Goal: Information Seeking & Learning: Find specific fact

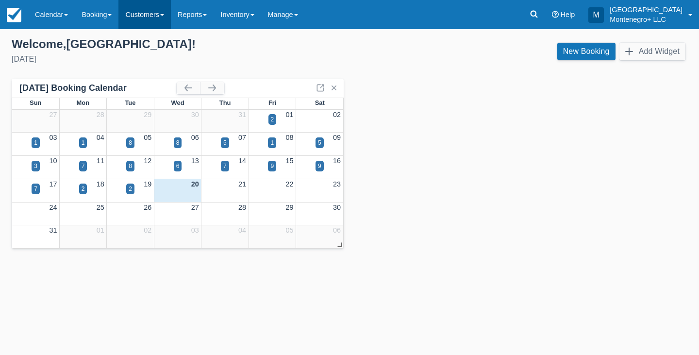
click at [161, 13] on link "Customers" at bounding box center [144, 14] width 52 height 29
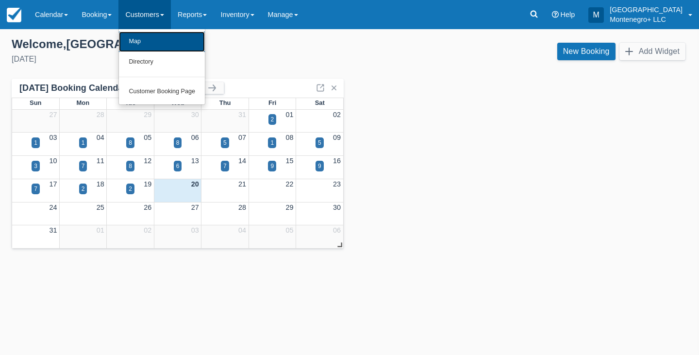
click at [148, 39] on link "Map" at bounding box center [162, 42] width 86 height 20
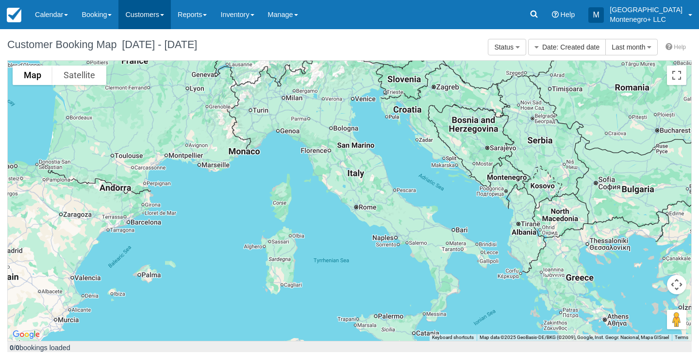
click at [162, 14] on link "Customers" at bounding box center [144, 14] width 52 height 29
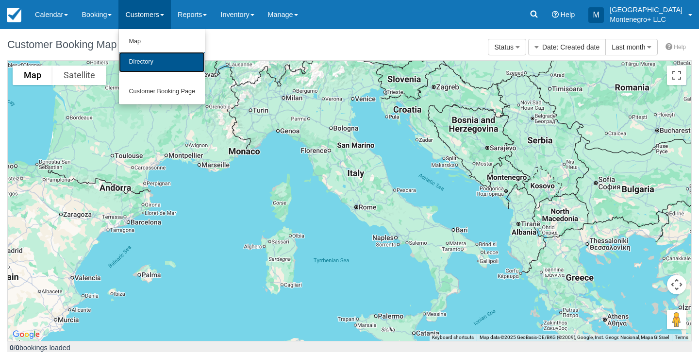
click at [155, 64] on link "Directory" at bounding box center [162, 62] width 86 height 20
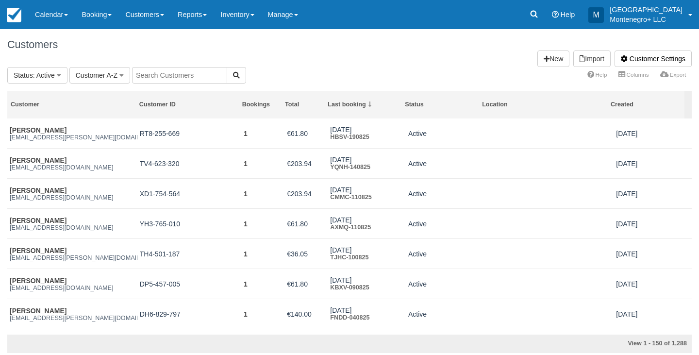
click at [215, 75] on input "text" at bounding box center [179, 75] width 95 height 17
type input "parry"
click at [233, 74] on icon "button" at bounding box center [236, 75] width 7 height 7
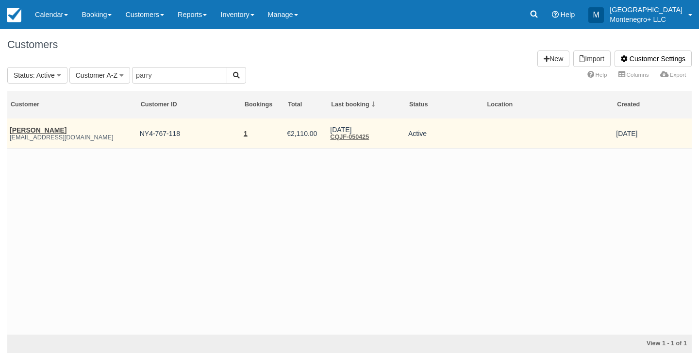
click at [187, 121] on td "NY4-767-118" at bounding box center [189, 133] width 104 height 30
click at [31, 125] on td "Chris Parry cjparry79@gmail.com" at bounding box center [72, 133] width 130 height 30
click at [33, 129] on link "[PERSON_NAME]" at bounding box center [38, 130] width 57 height 8
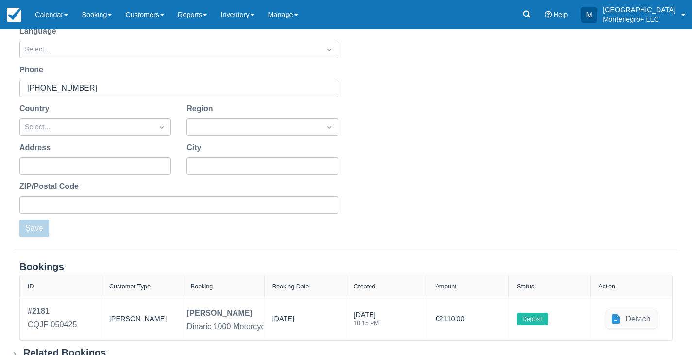
scroll to position [203, 0]
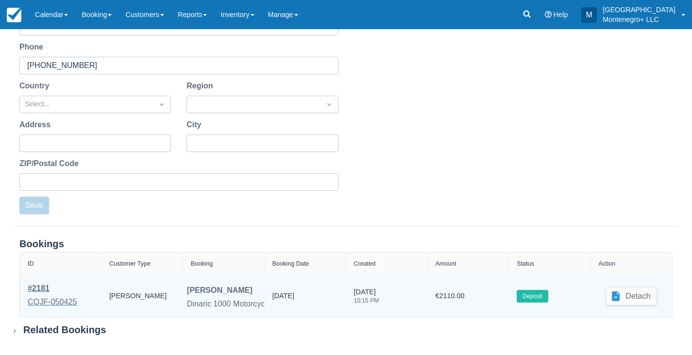
click at [42, 285] on div "# 2181" at bounding box center [52, 289] width 49 height 12
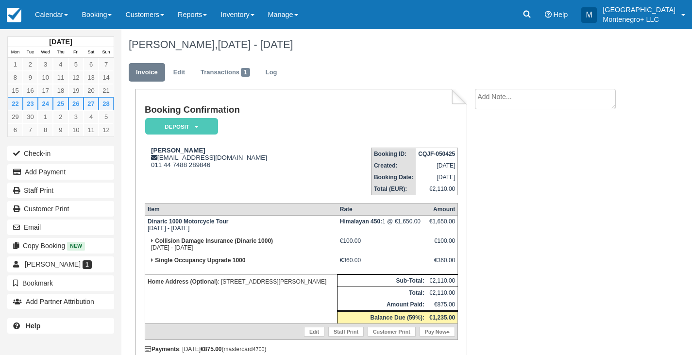
scroll to position [43, 0]
